Goal: Task Accomplishment & Management: Use online tool/utility

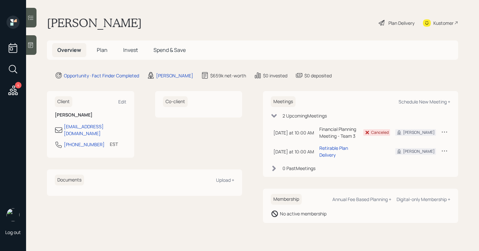
click at [21, 87] on div "4 Log out" at bounding box center [13, 125] width 26 height 251
click at [17, 89] on icon at bounding box center [13, 90] width 12 height 12
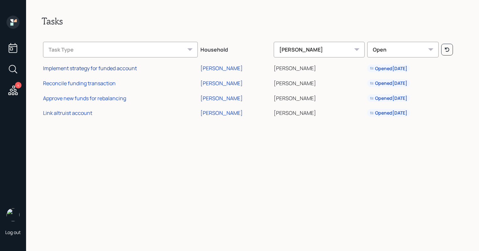
click at [123, 70] on div "Implement strategy for funded account" at bounding box center [90, 68] width 94 height 7
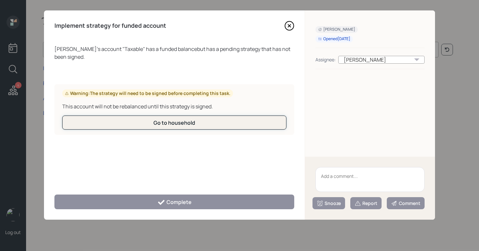
click at [179, 123] on div "Go to household" at bounding box center [175, 122] width 42 height 7
